Goal: Transaction & Acquisition: Purchase product/service

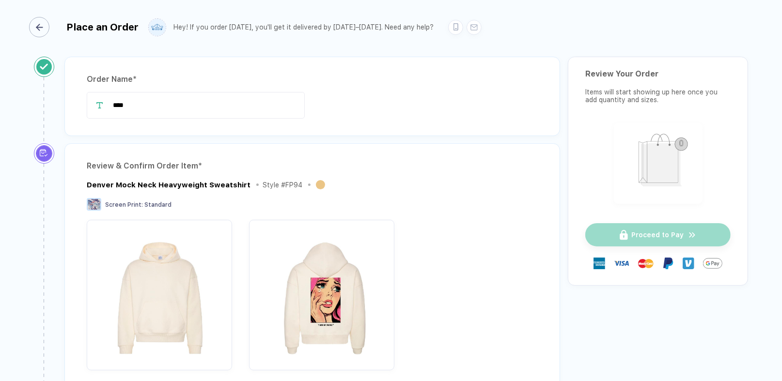
click at [47, 28] on div "button" at bounding box center [39, 27] width 20 height 20
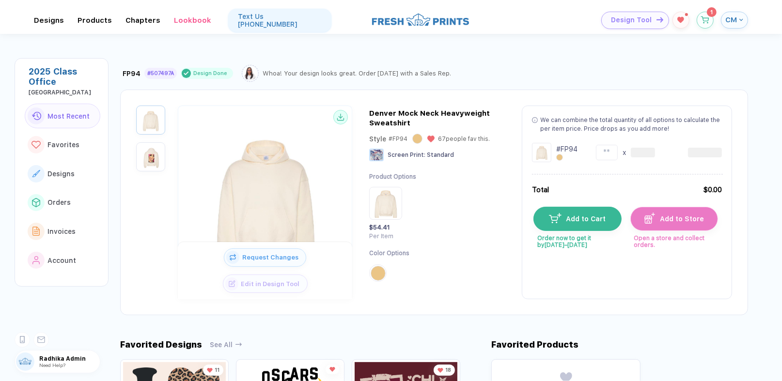
click at [646, 16] on span "Design Tool" at bounding box center [631, 20] width 41 height 8
click at [648, 16] on span "Design Tool" at bounding box center [631, 20] width 41 height 8
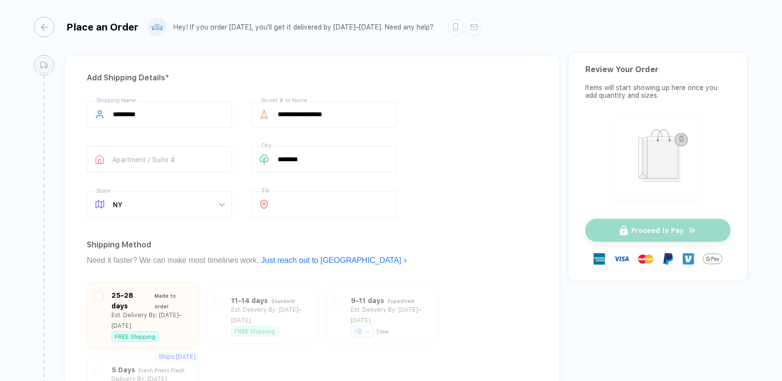
scroll to position [808, 0]
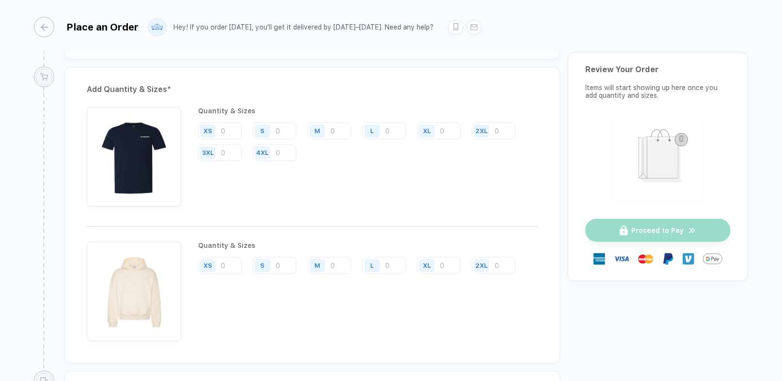
scroll to position [436, 0]
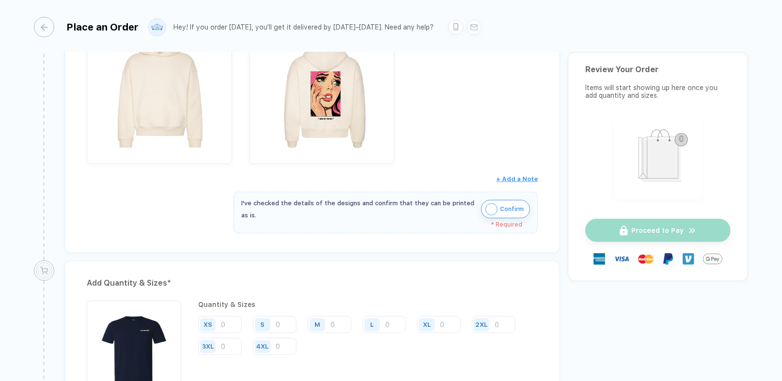
click at [495, 213] on button "Confirm" at bounding box center [505, 209] width 49 height 18
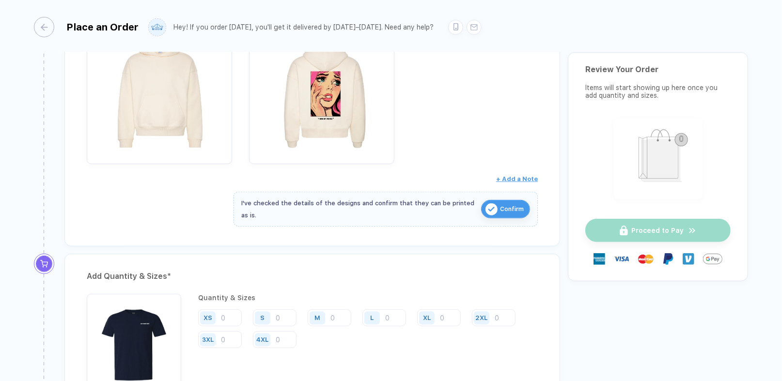
click at [326, 320] on div "M" at bounding box center [319, 318] width 22 height 17
click at [332, 317] on input "number" at bounding box center [330, 318] width 44 height 17
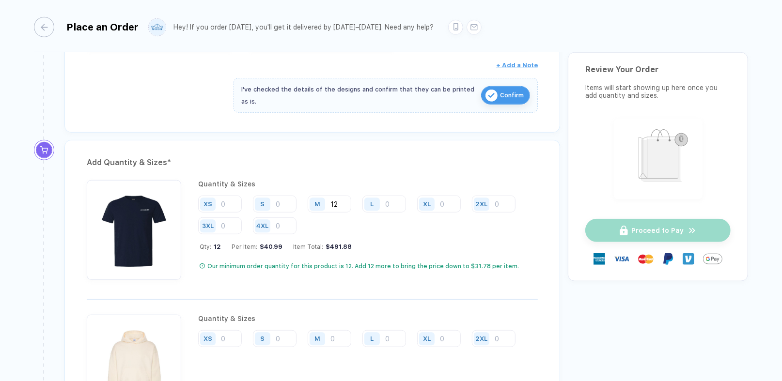
scroll to position [630, 0]
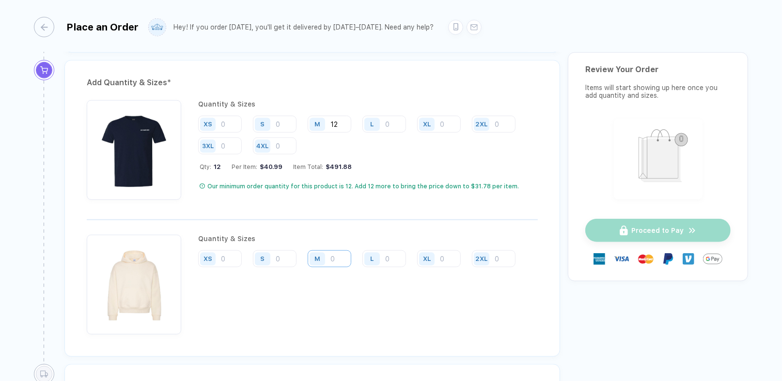
type input "12"
click at [339, 256] on input "number" at bounding box center [330, 259] width 44 height 17
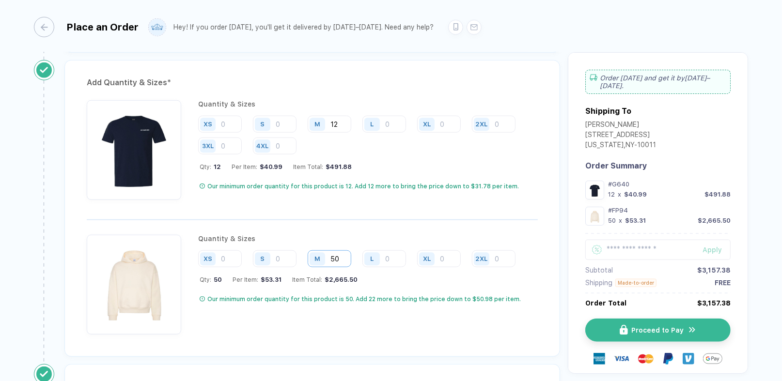
type input "50"
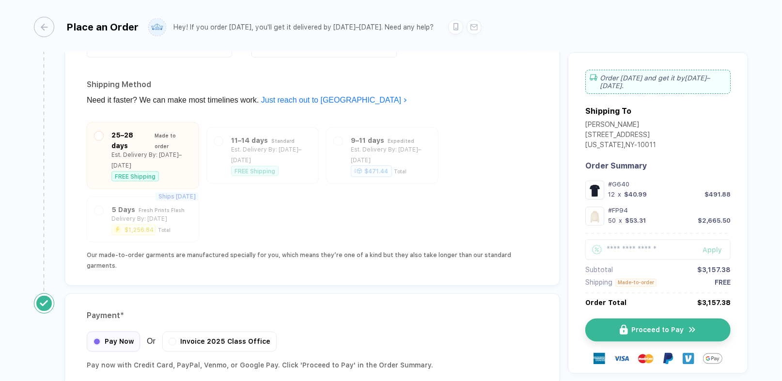
scroll to position [1163, 0]
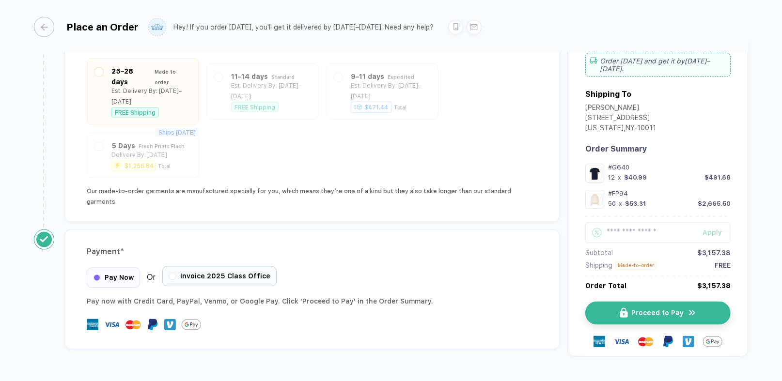
click at [210, 273] on span "Invoice 2025 Class Office" at bounding box center [225, 277] width 90 height 8
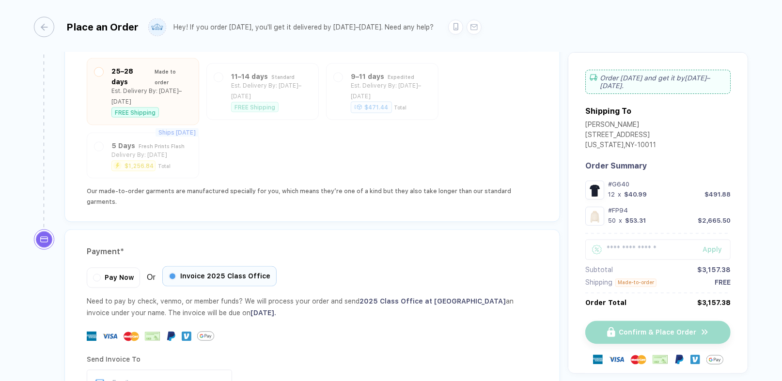
scroll to position [1259, 0]
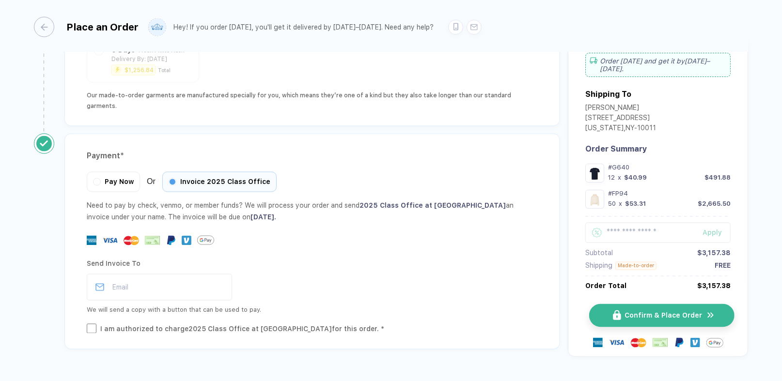
click at [663, 304] on button "Confirm & Place Order" at bounding box center [661, 315] width 145 height 23
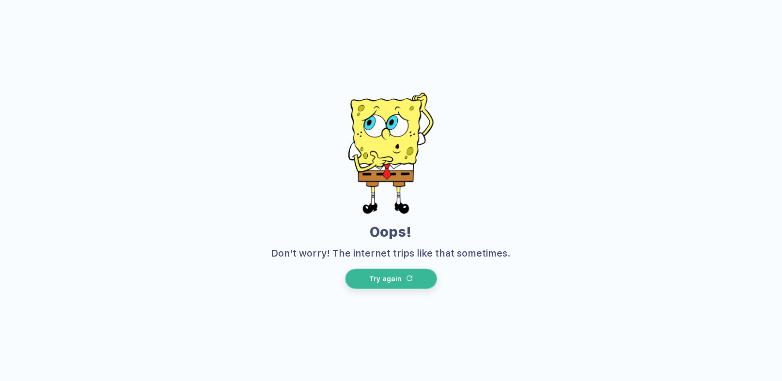
click at [405, 285] on button "Try again" at bounding box center [391, 279] width 92 height 20
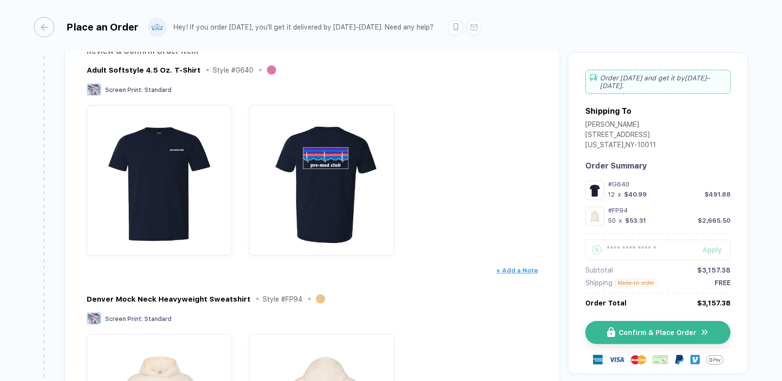
scroll to position [242, 0]
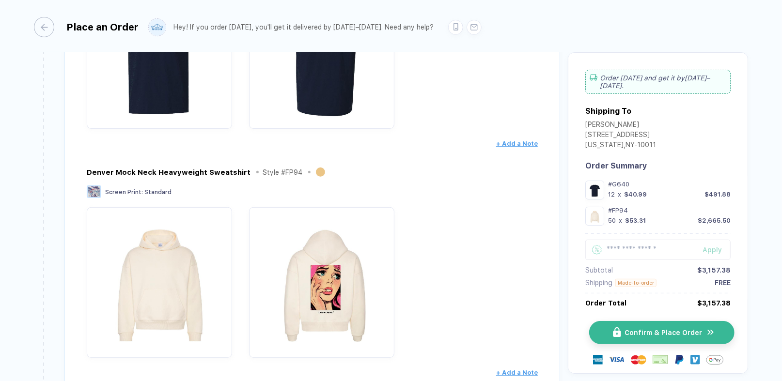
click at [615, 322] on button "Confirm & Place Order" at bounding box center [661, 332] width 145 height 23
